Goal: Task Accomplishment & Management: Manage account settings

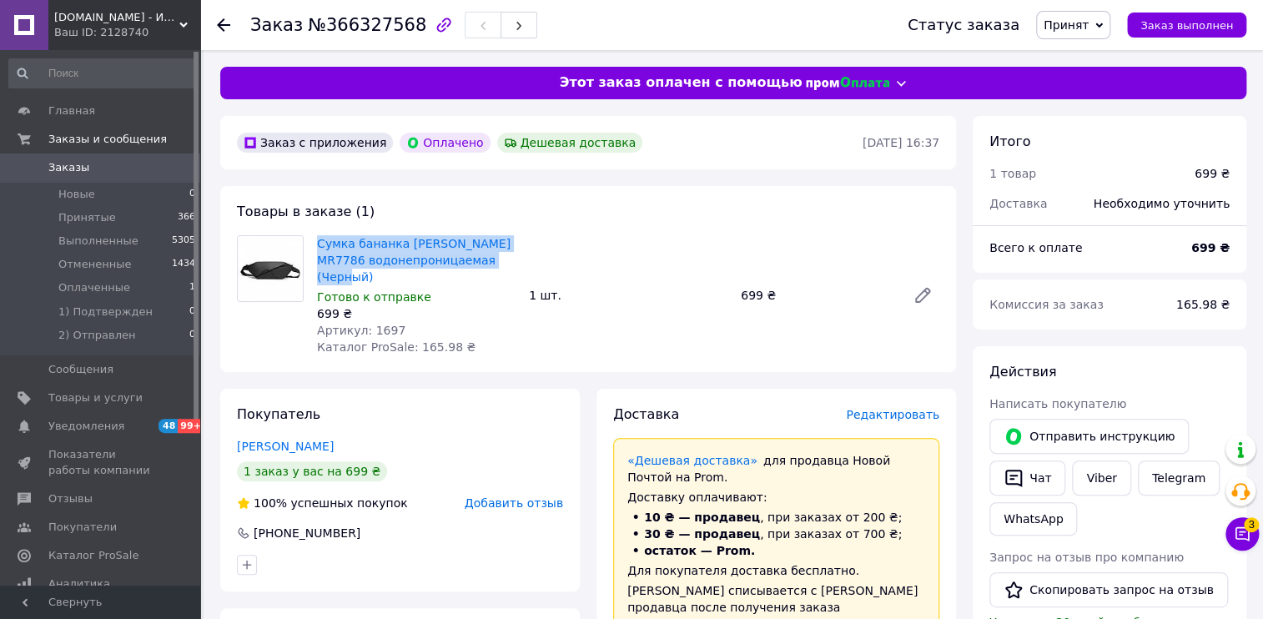
drag, startPoint x: 492, startPoint y: 262, endPoint x: 315, endPoint y: 238, distance: 178.6
click at [315, 238] on div "Сумка бананка Mark Ryden MR7786 водонепроницаемая (Черный) Готово к отправке 69…" at bounding box center [416, 295] width 212 height 127
copy link "Сумка бананка Mark Ryden MR7786 водонепроницаемая (Черный)"
